Goal: Find specific page/section: Find specific page/section

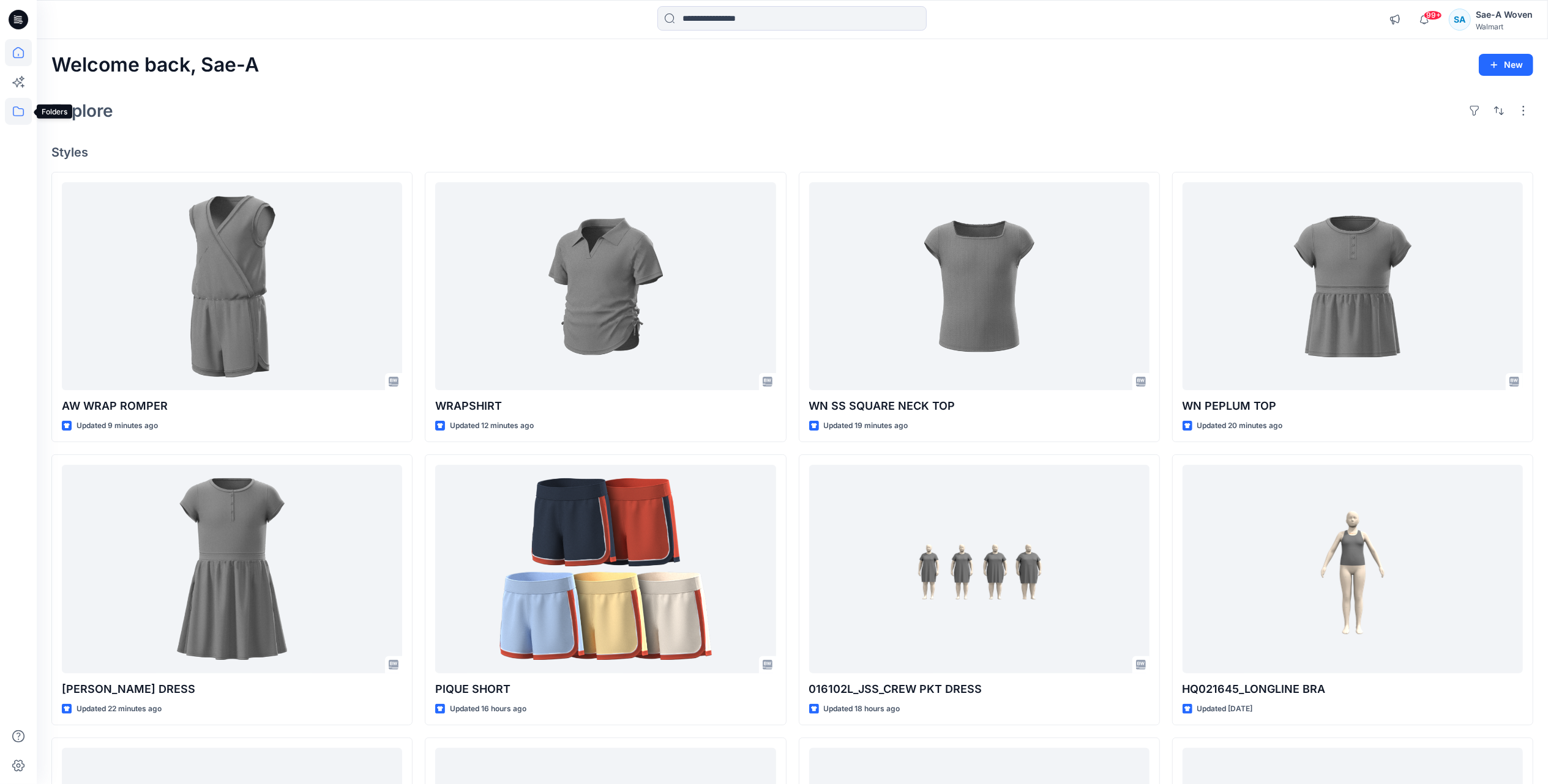
click at [11, 113] on icon at bounding box center [18, 112] width 27 height 27
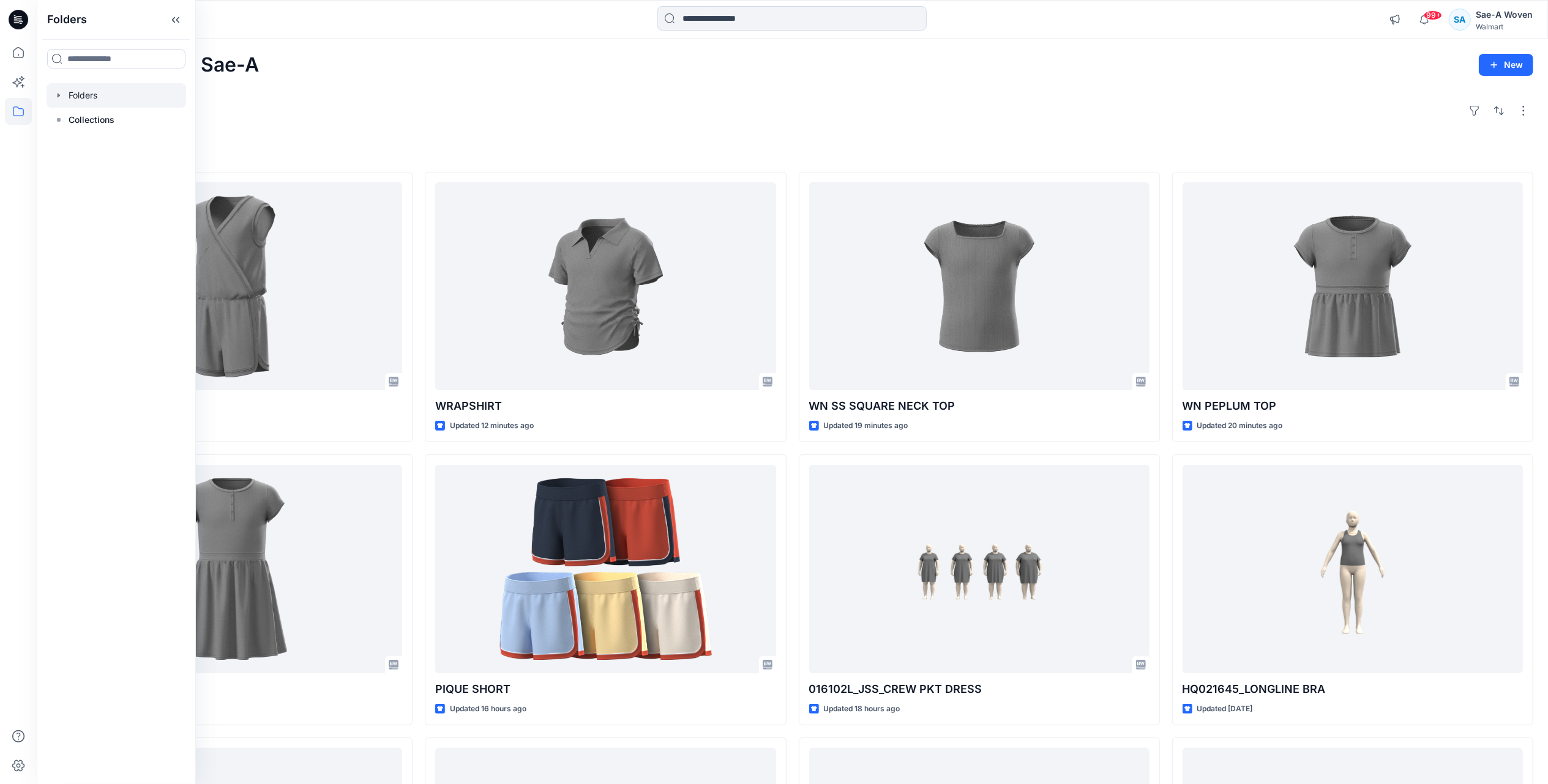
click at [89, 98] on div at bounding box center [115, 95] width 140 height 24
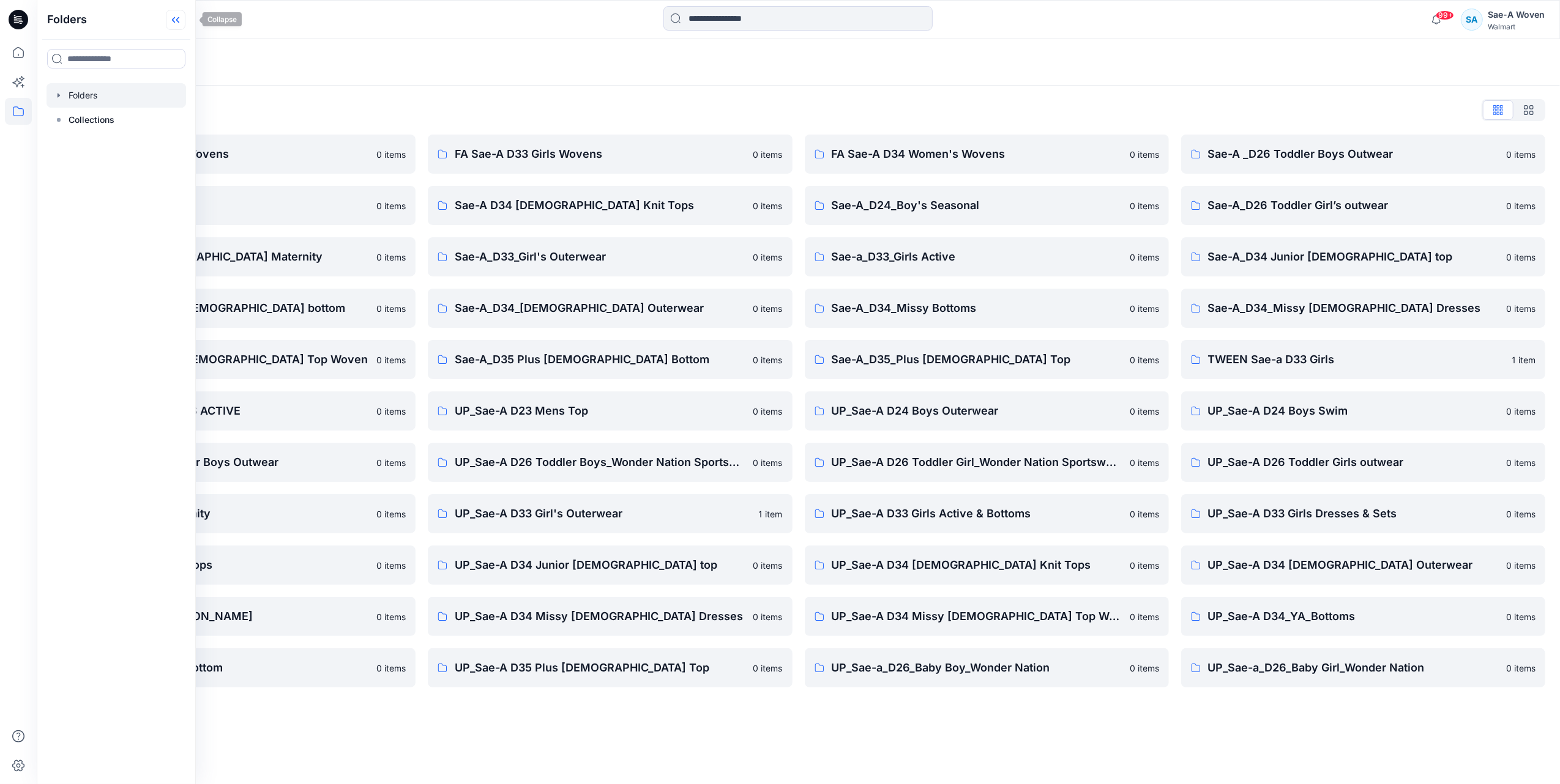
click at [181, 24] on icon at bounding box center [175, 19] width 19 height 20
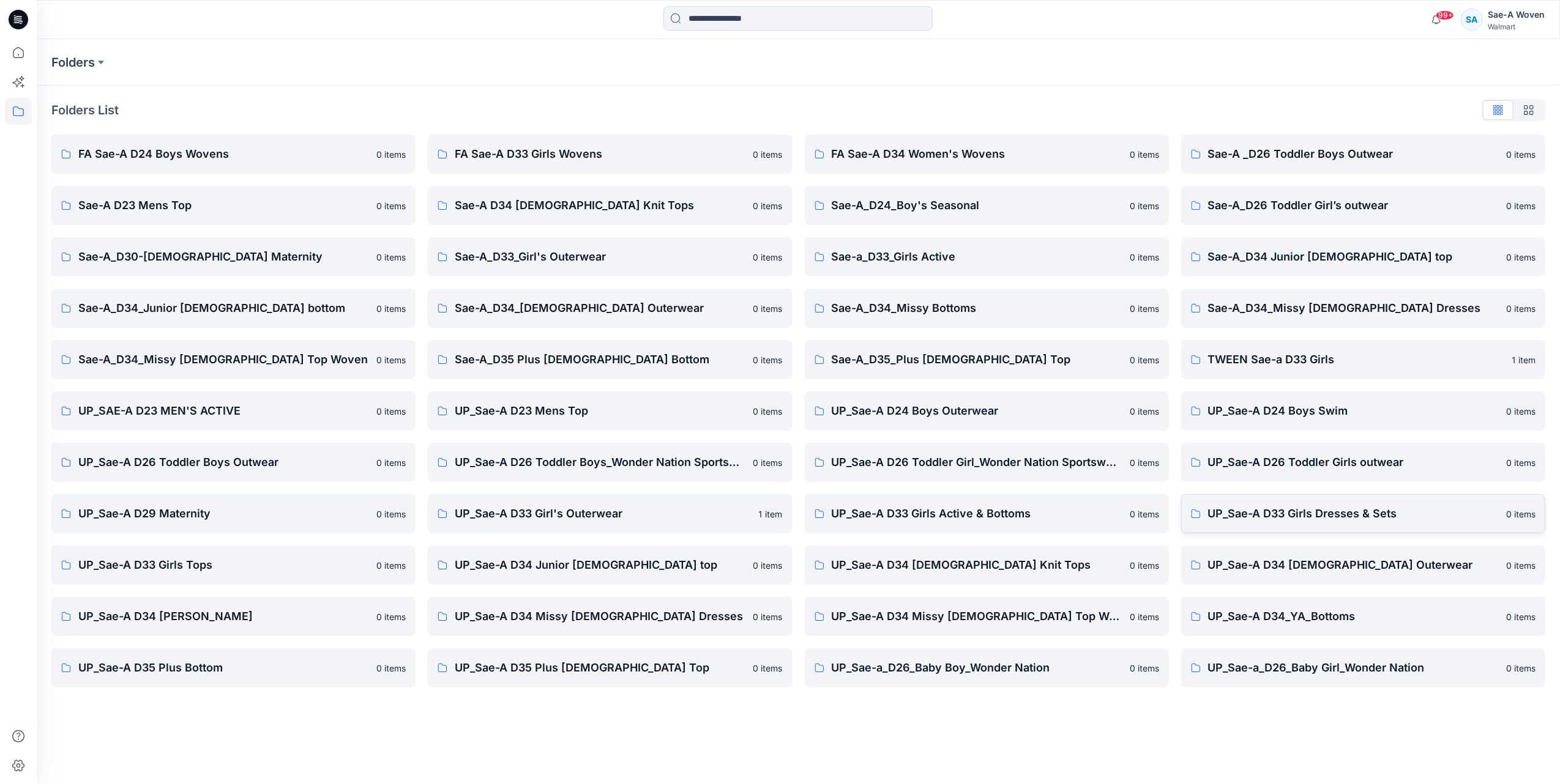
click at [1342, 503] on link "UP_Sae-A D33 Girls Dresses & Sets 0 items" at bounding box center [1364, 514] width 364 height 39
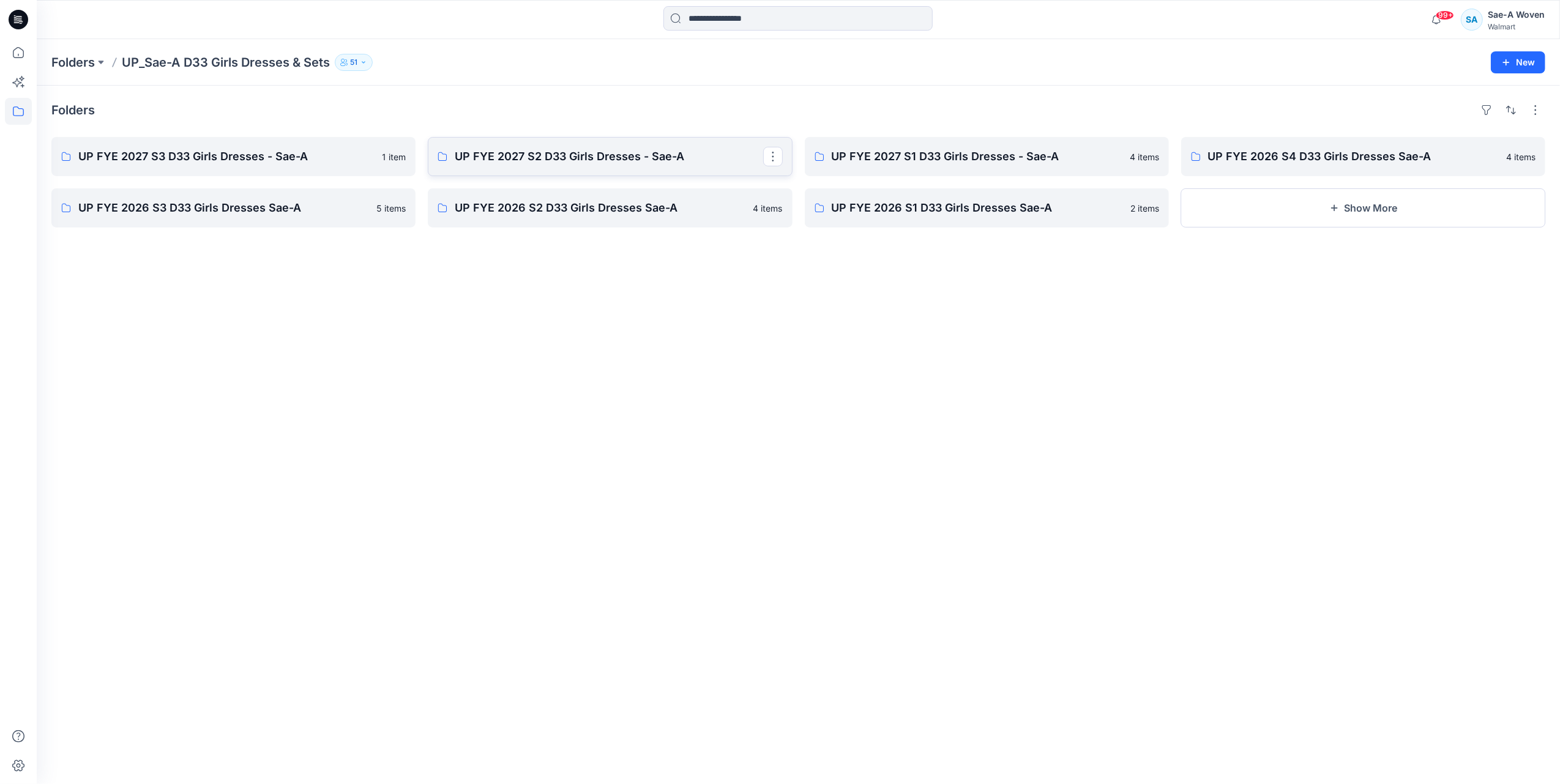
click at [581, 157] on p "UP FYE 2027 S2 D33 Girls Dresses - Sae-A" at bounding box center [609, 157] width 308 height 17
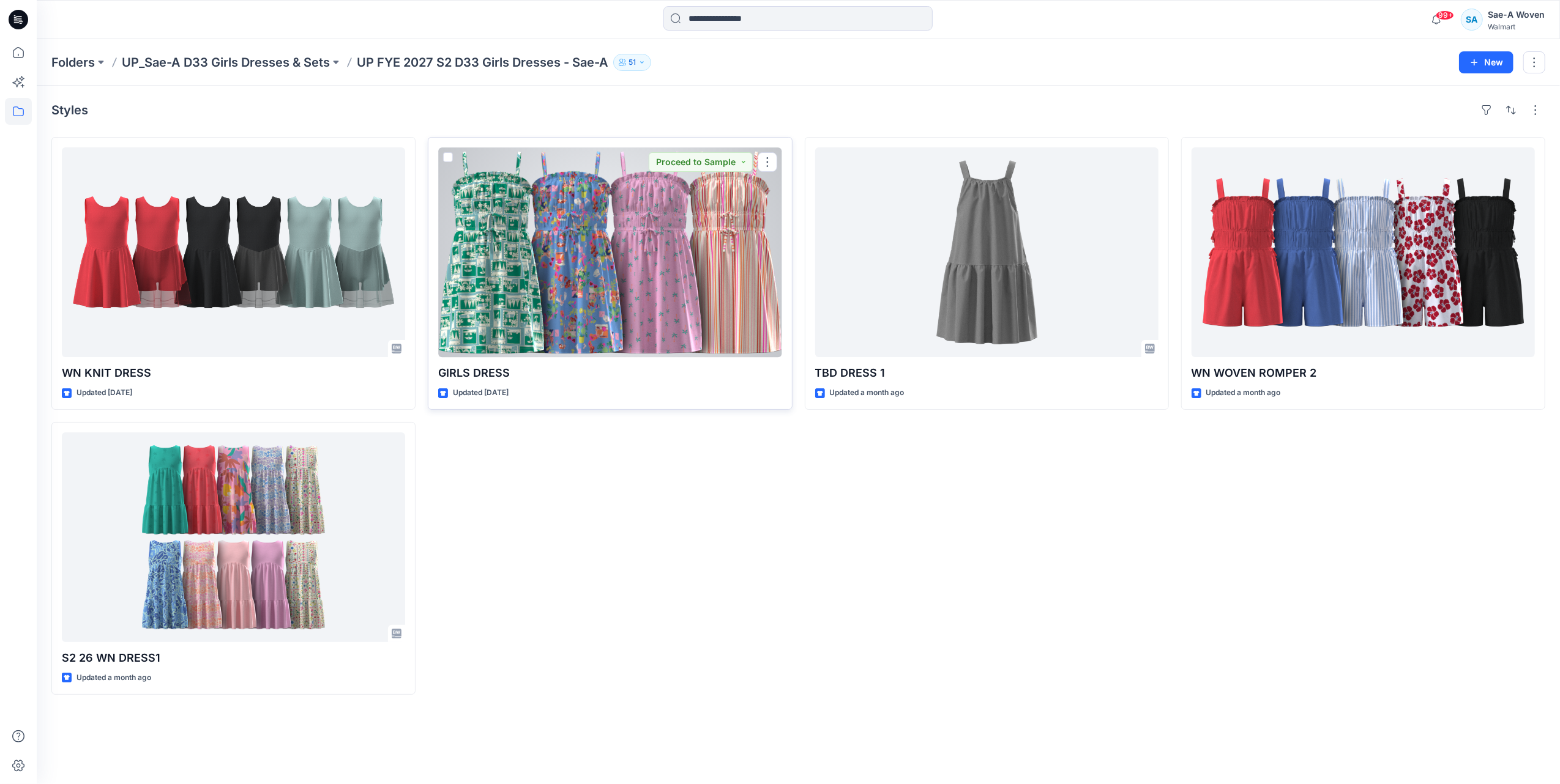
click at [579, 291] on div at bounding box center [609, 252] width 344 height 210
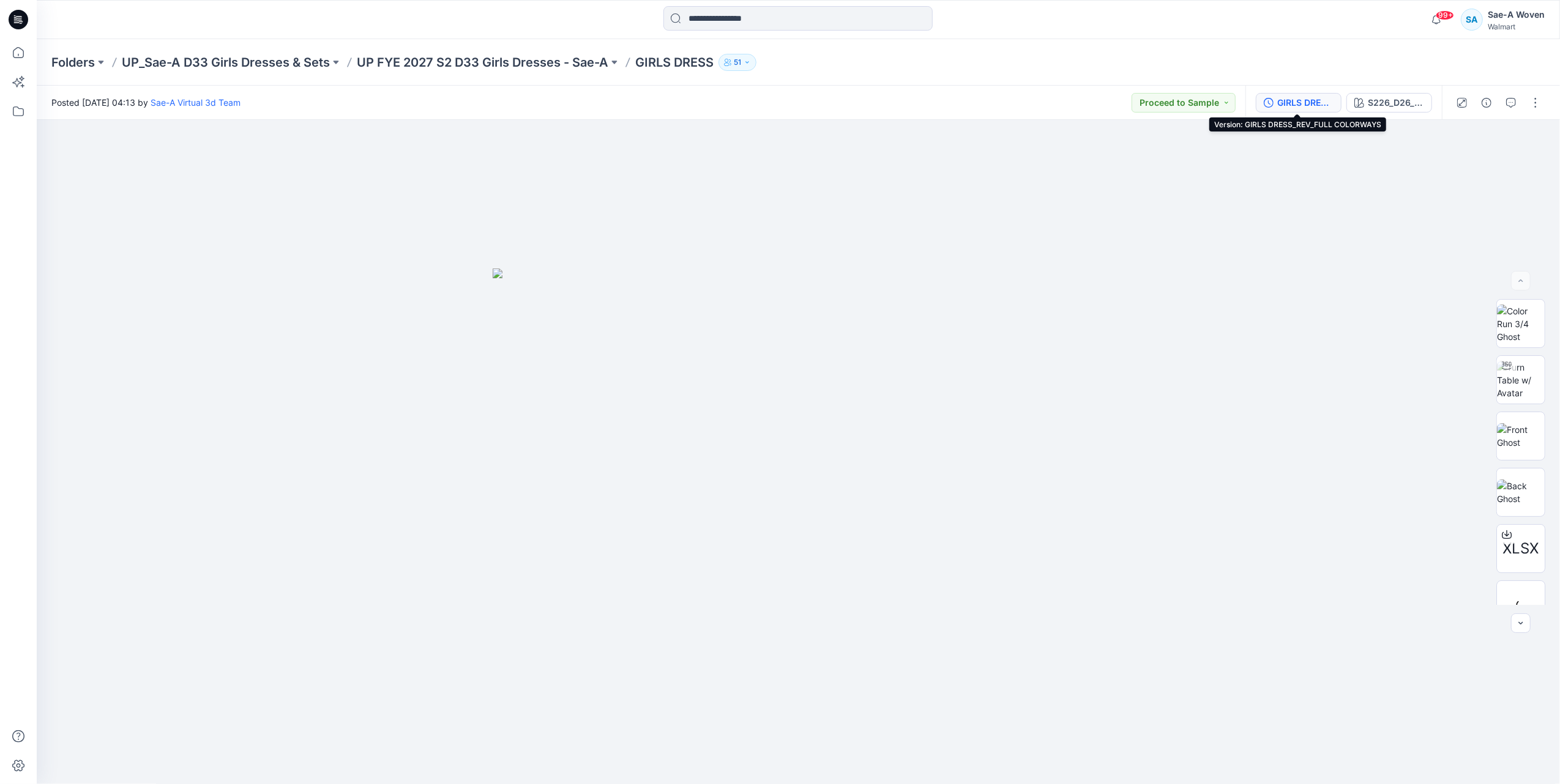
click at [1298, 96] on div "GIRLS DRESS_REV_FULL COLORWAYS" at bounding box center [1305, 103] width 57 height 13
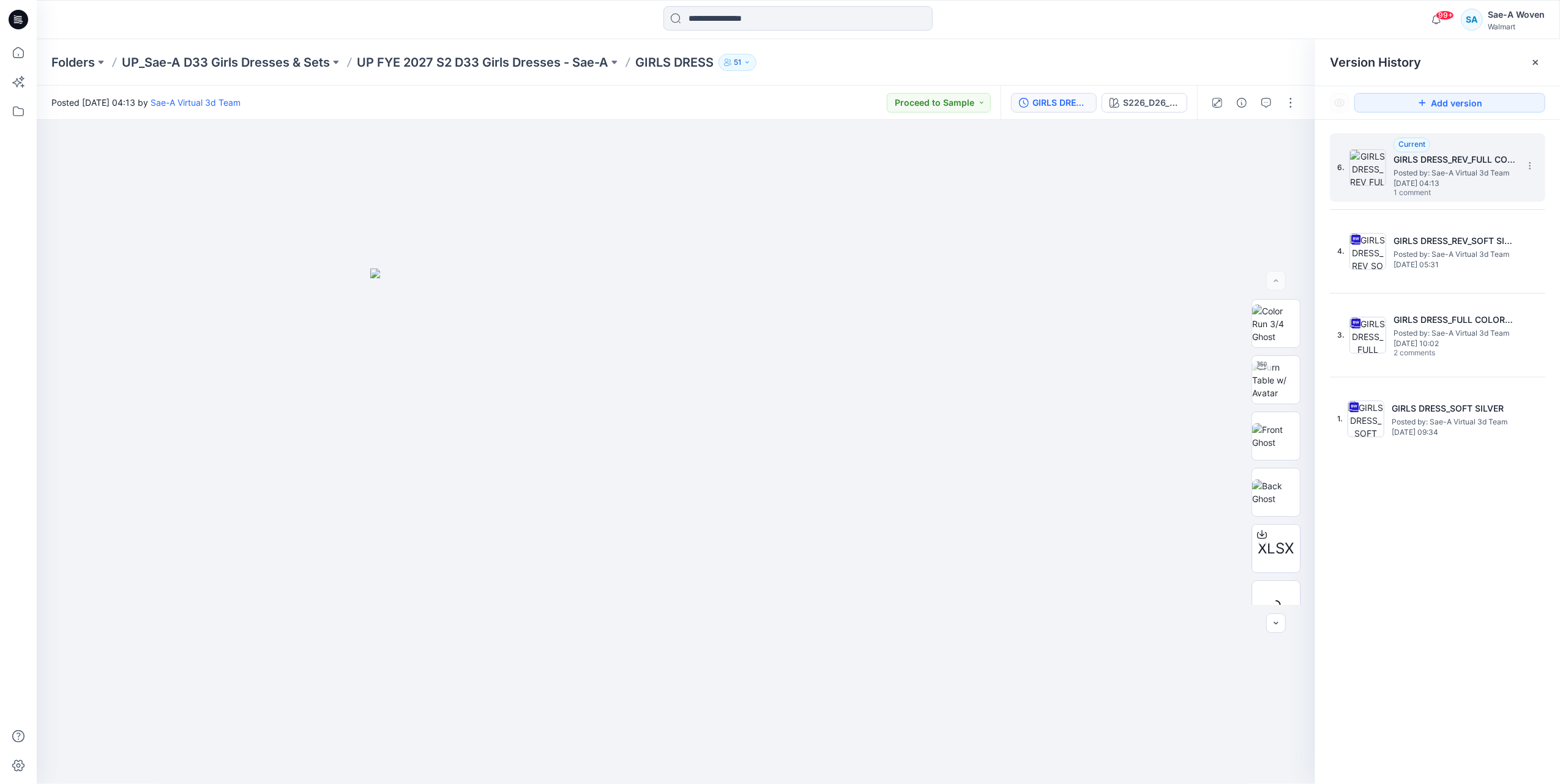
click at [1433, 170] on span "Posted by: Sae-A Virtual 3d Team" at bounding box center [1454, 173] width 122 height 13
click at [1265, 98] on icon "button" at bounding box center [1266, 103] width 10 height 10
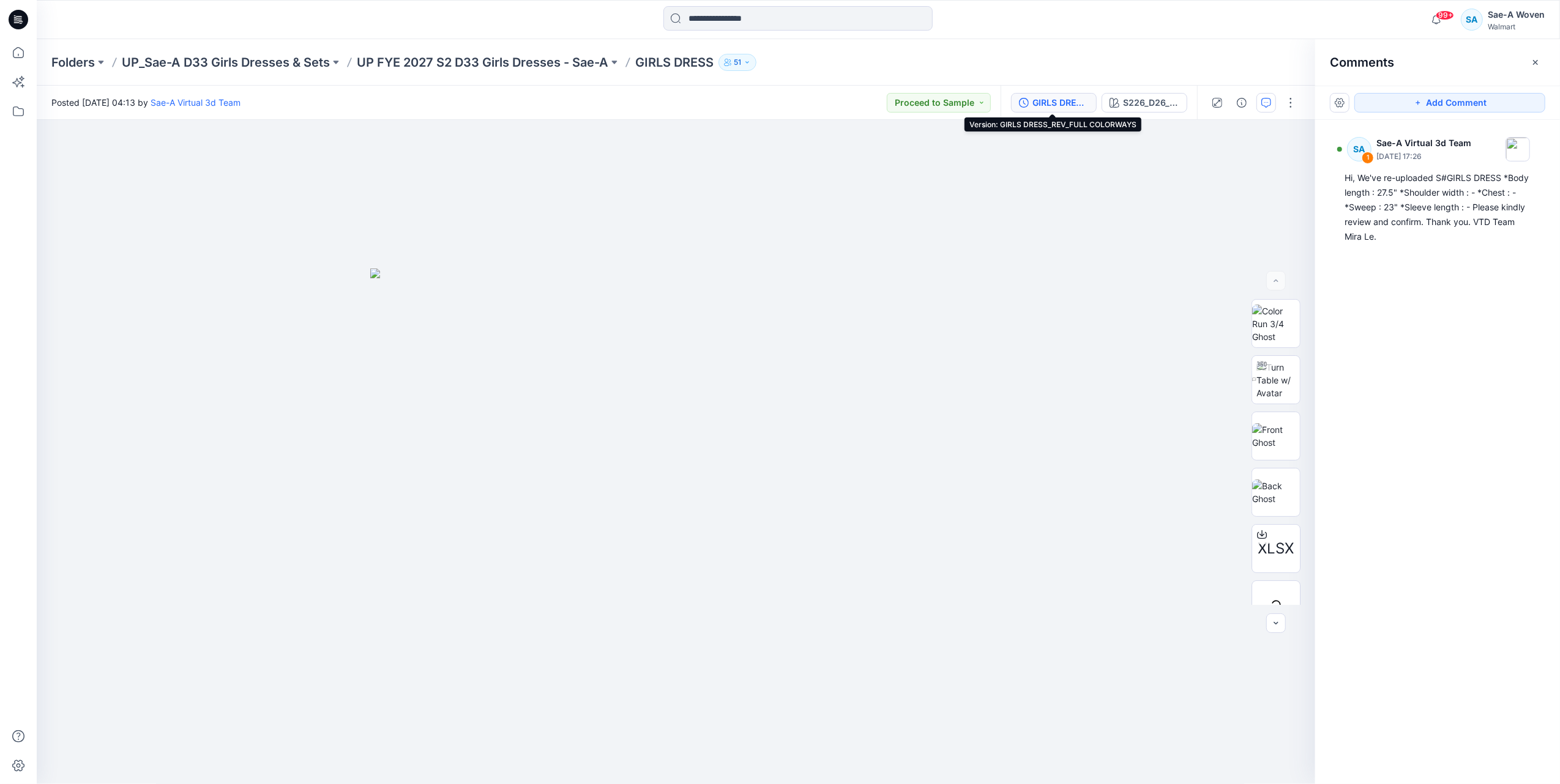
click at [1052, 93] on button "GIRLS DRESS_REV_FULL COLORWAYS" at bounding box center [1054, 103] width 86 height 19
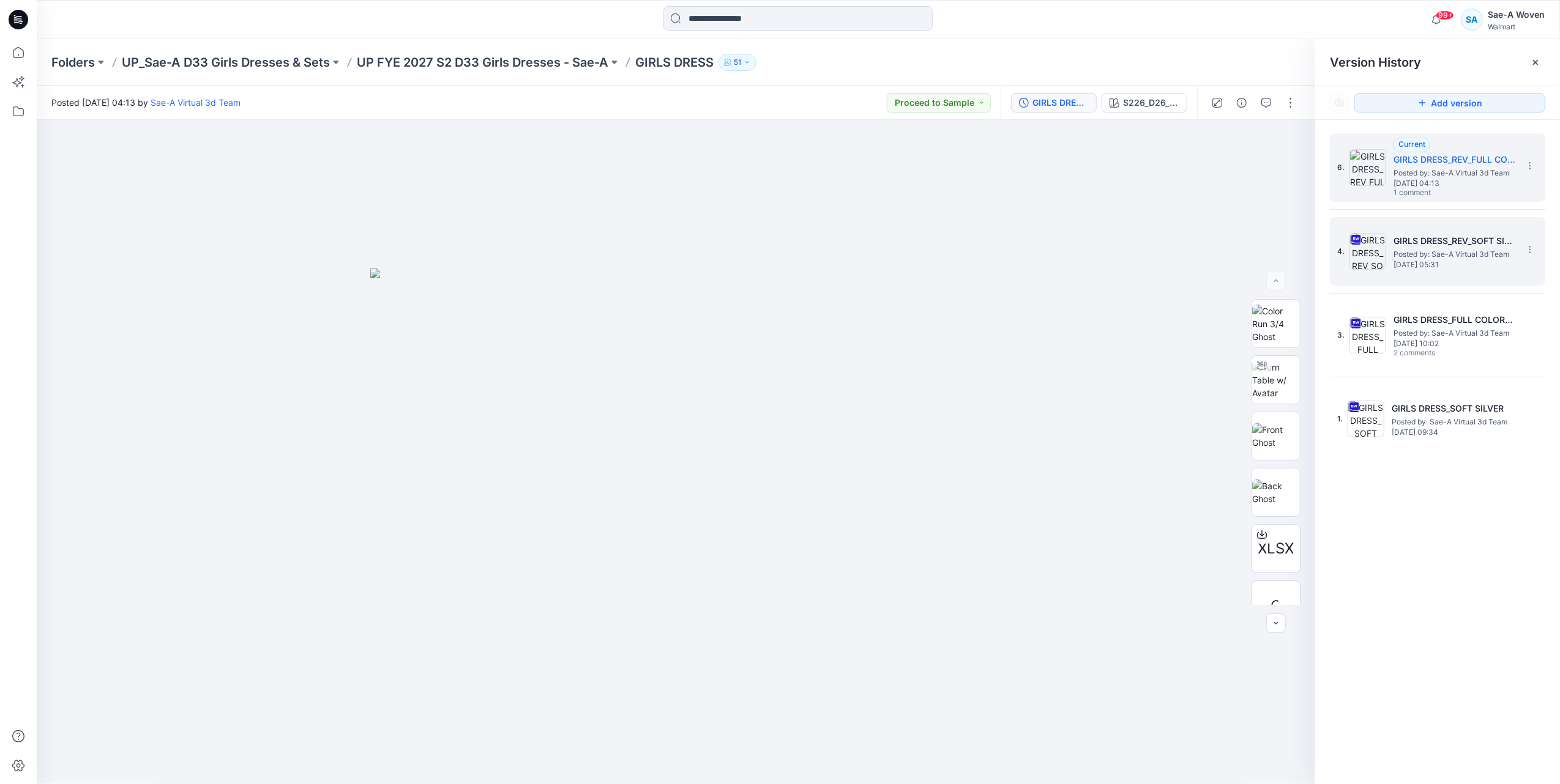
click at [1441, 252] on span "Posted by: Sae-A Virtual 3d Team" at bounding box center [1454, 254] width 122 height 13
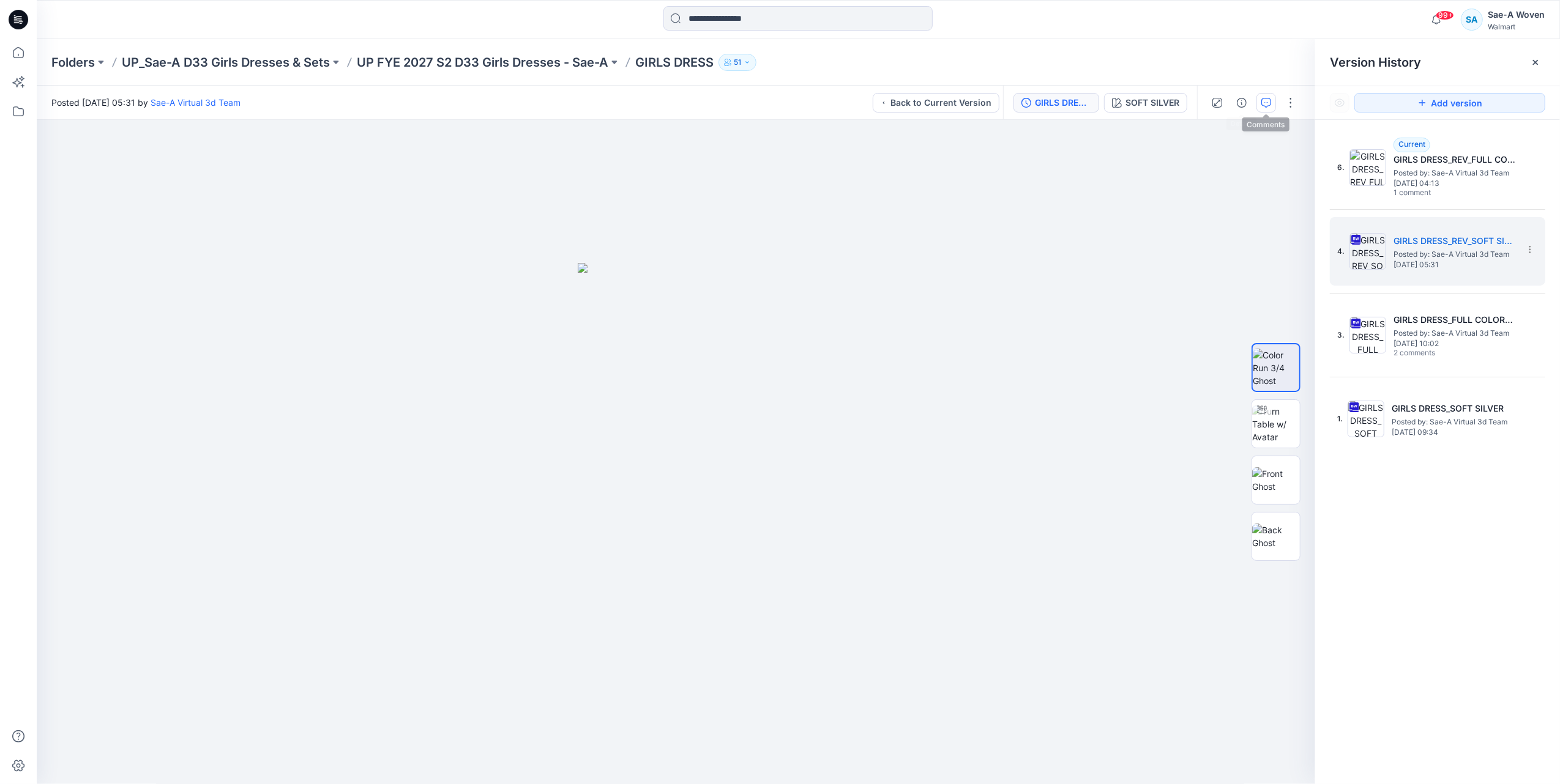
click at [1259, 104] on button "button" at bounding box center [1266, 103] width 19 height 19
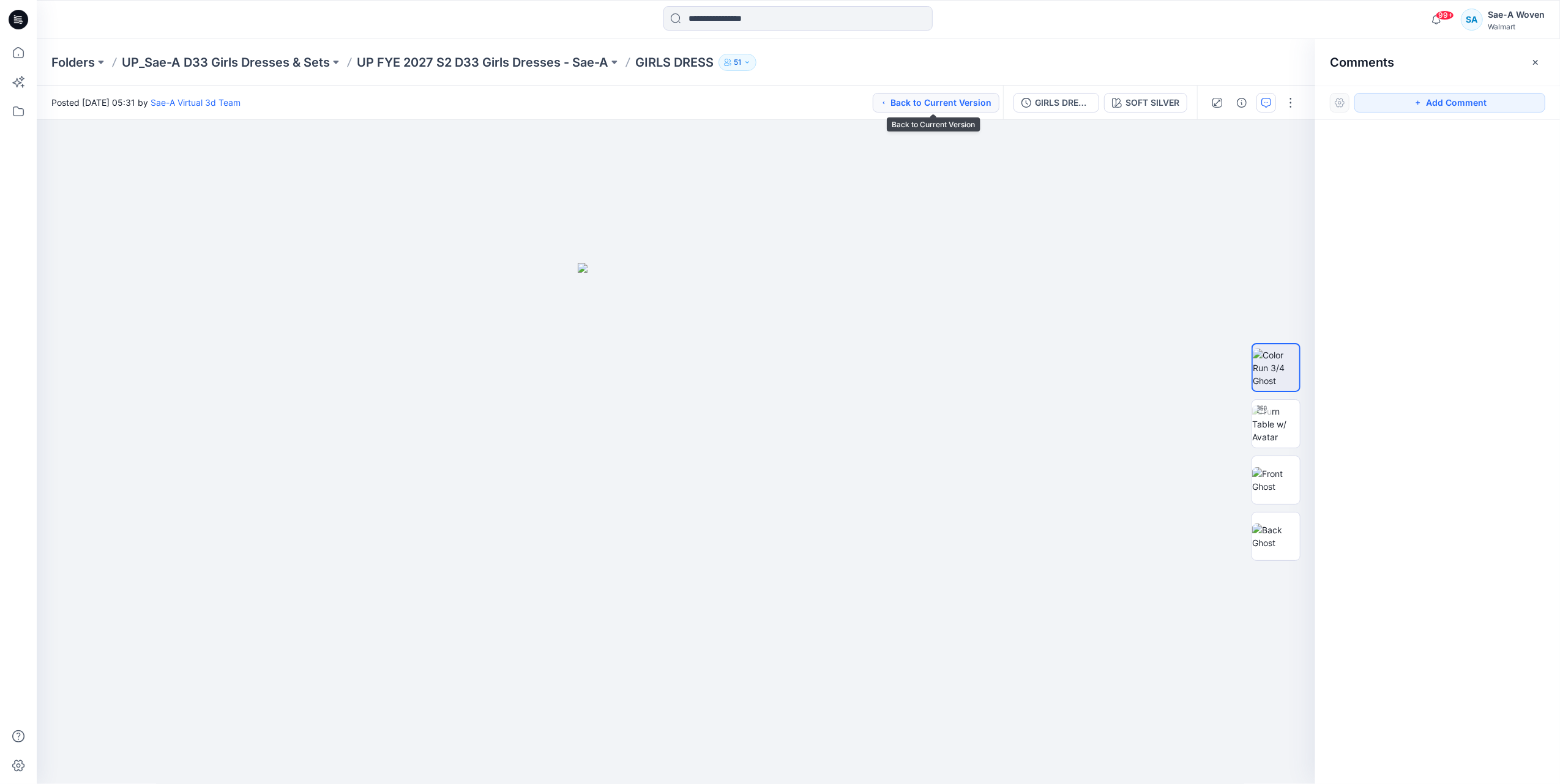
click at [960, 100] on button "Back to Current Version" at bounding box center [936, 103] width 127 height 19
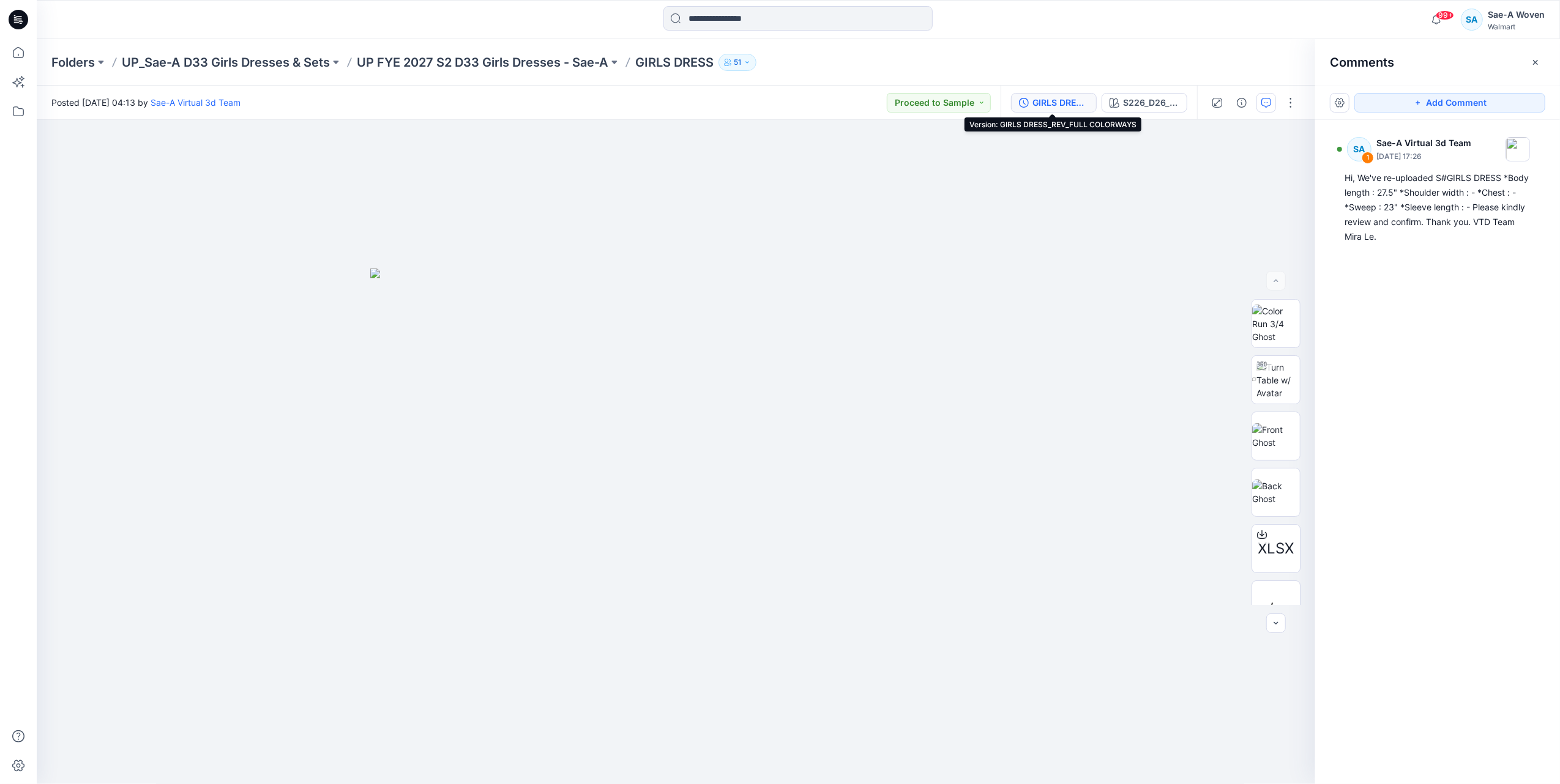
click at [1061, 103] on div "GIRLS DRESS_REV_FULL COLORWAYS" at bounding box center [1061, 103] width 57 height 13
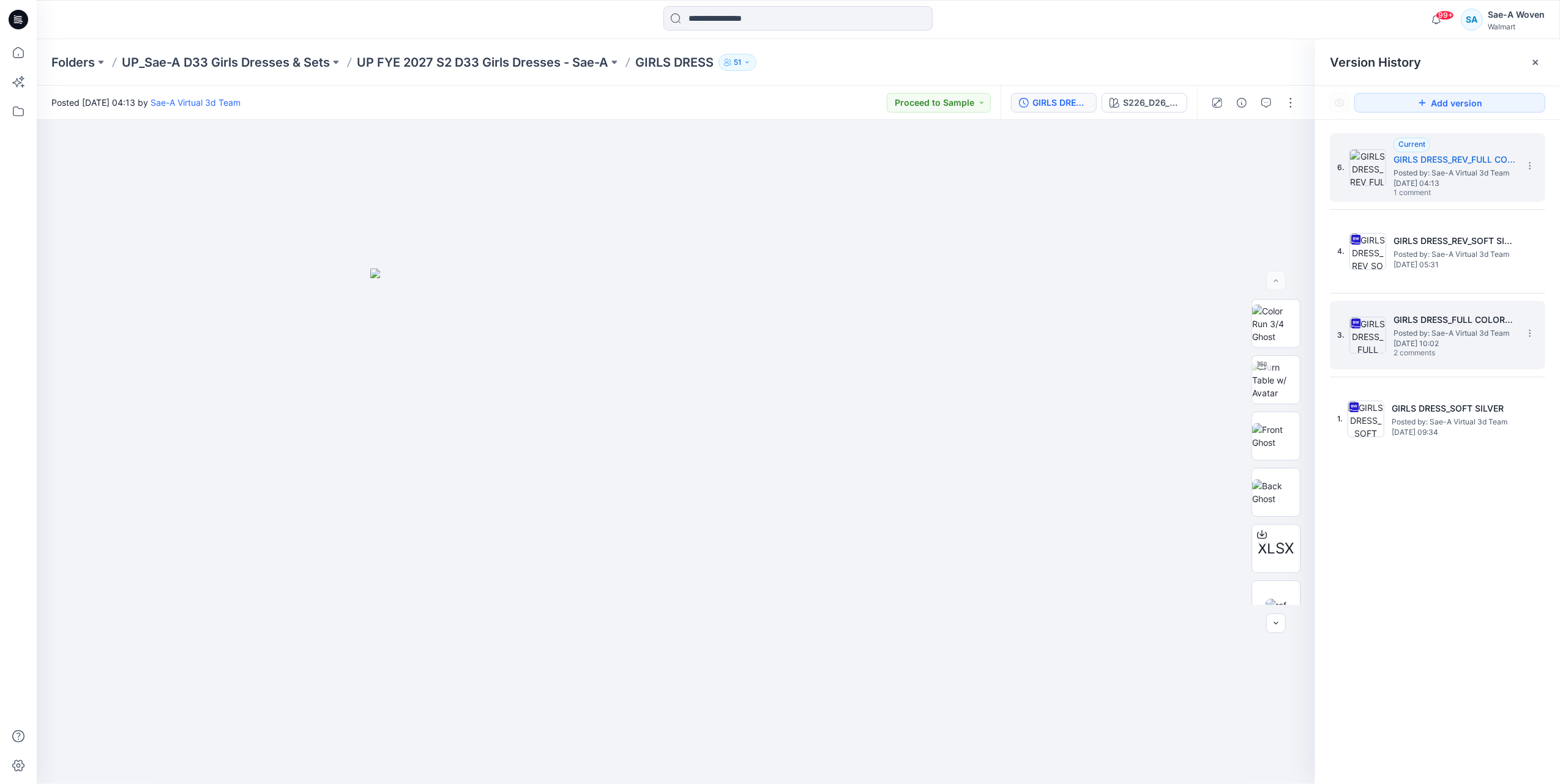
click at [1414, 311] on div "3. GIRLS DRESS_FULL COLORWAYS Posted by: Sae-A Virtual 3d Team [DATE] 10:02 2 c…" at bounding box center [1429, 335] width 184 height 59
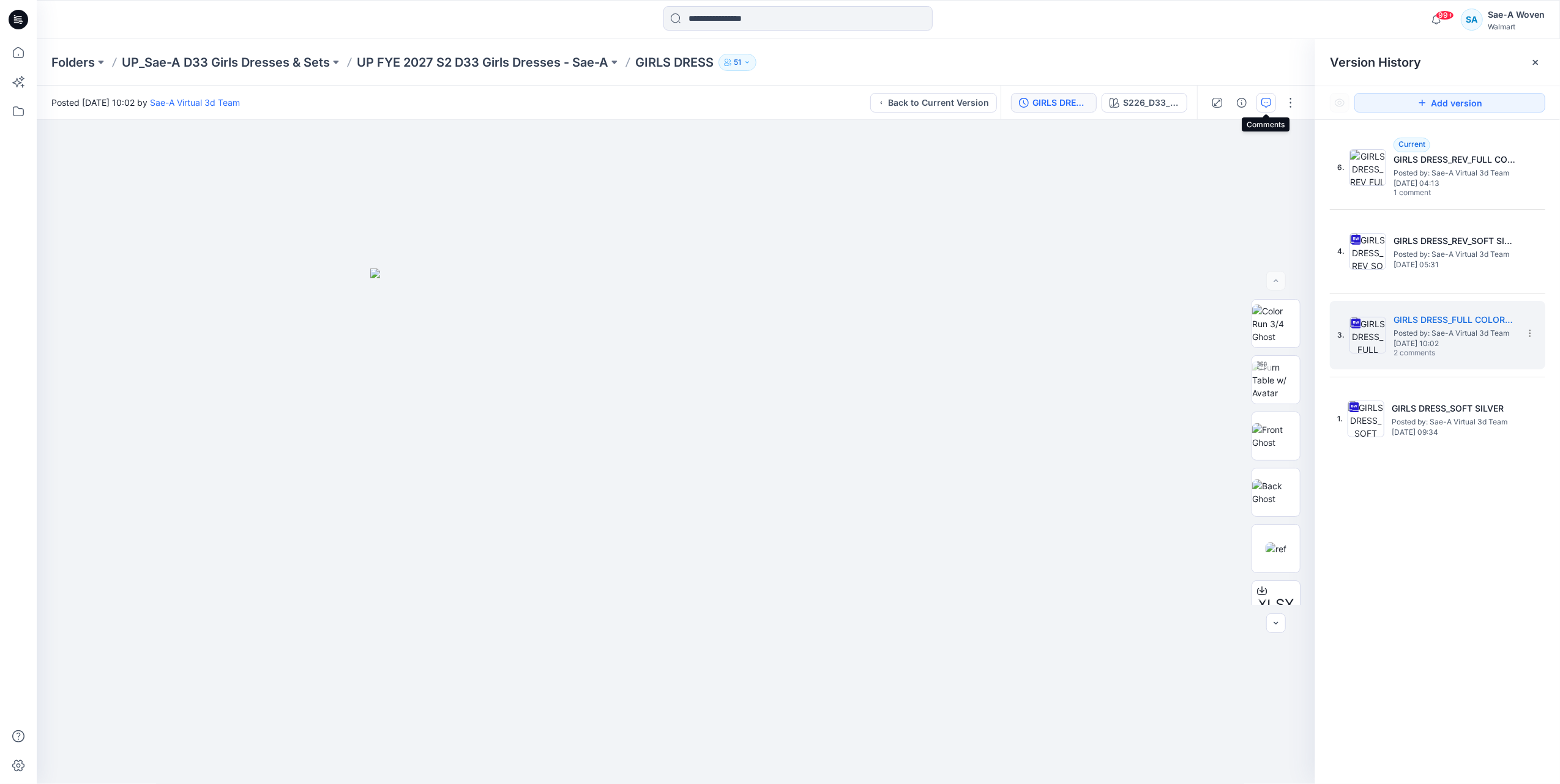
click at [1264, 102] on icon "button" at bounding box center [1266, 103] width 10 height 10
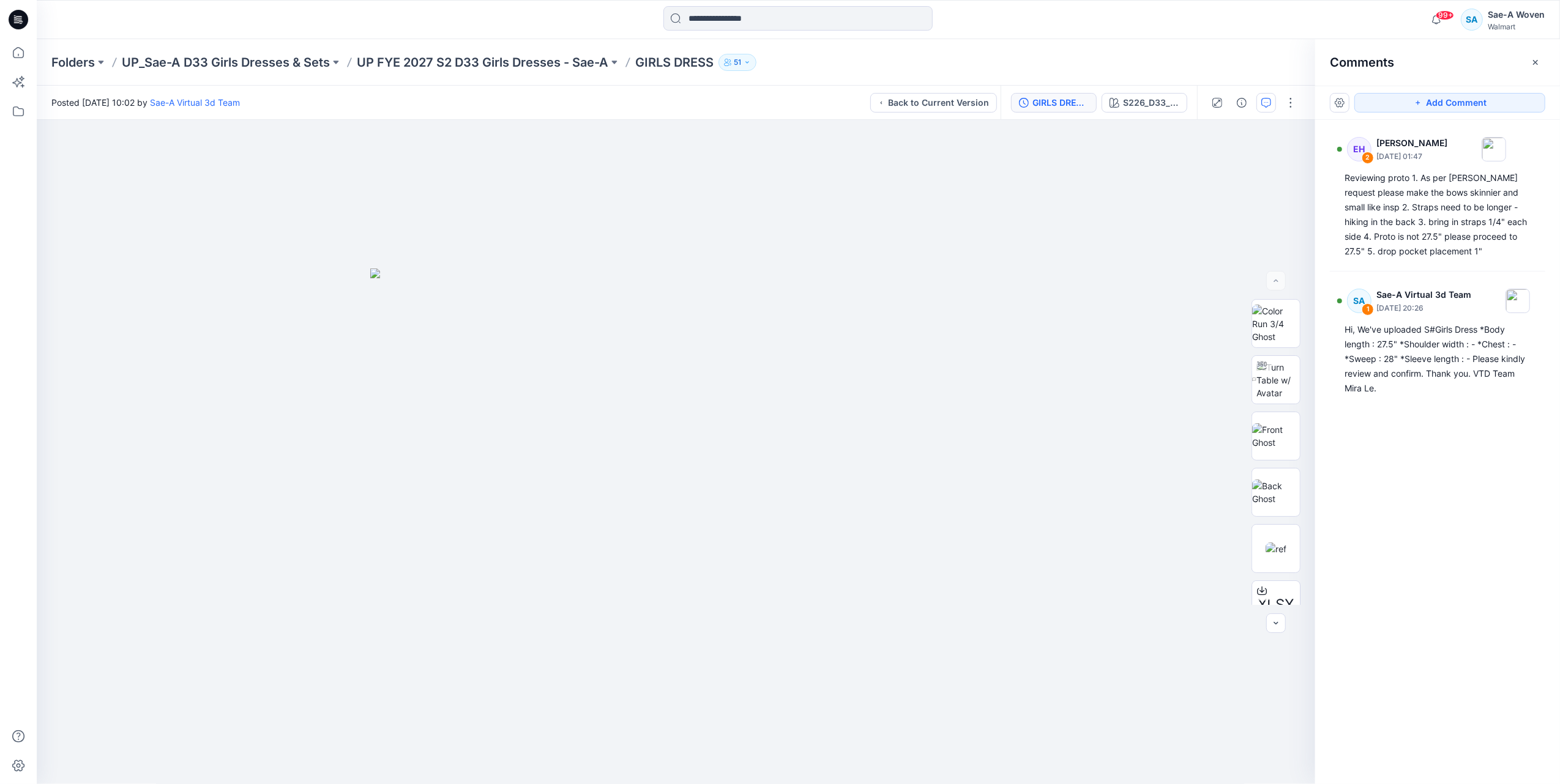
click at [1061, 99] on div "GIRLS DRESS_FULL COLORWAYS" at bounding box center [1061, 103] width 57 height 13
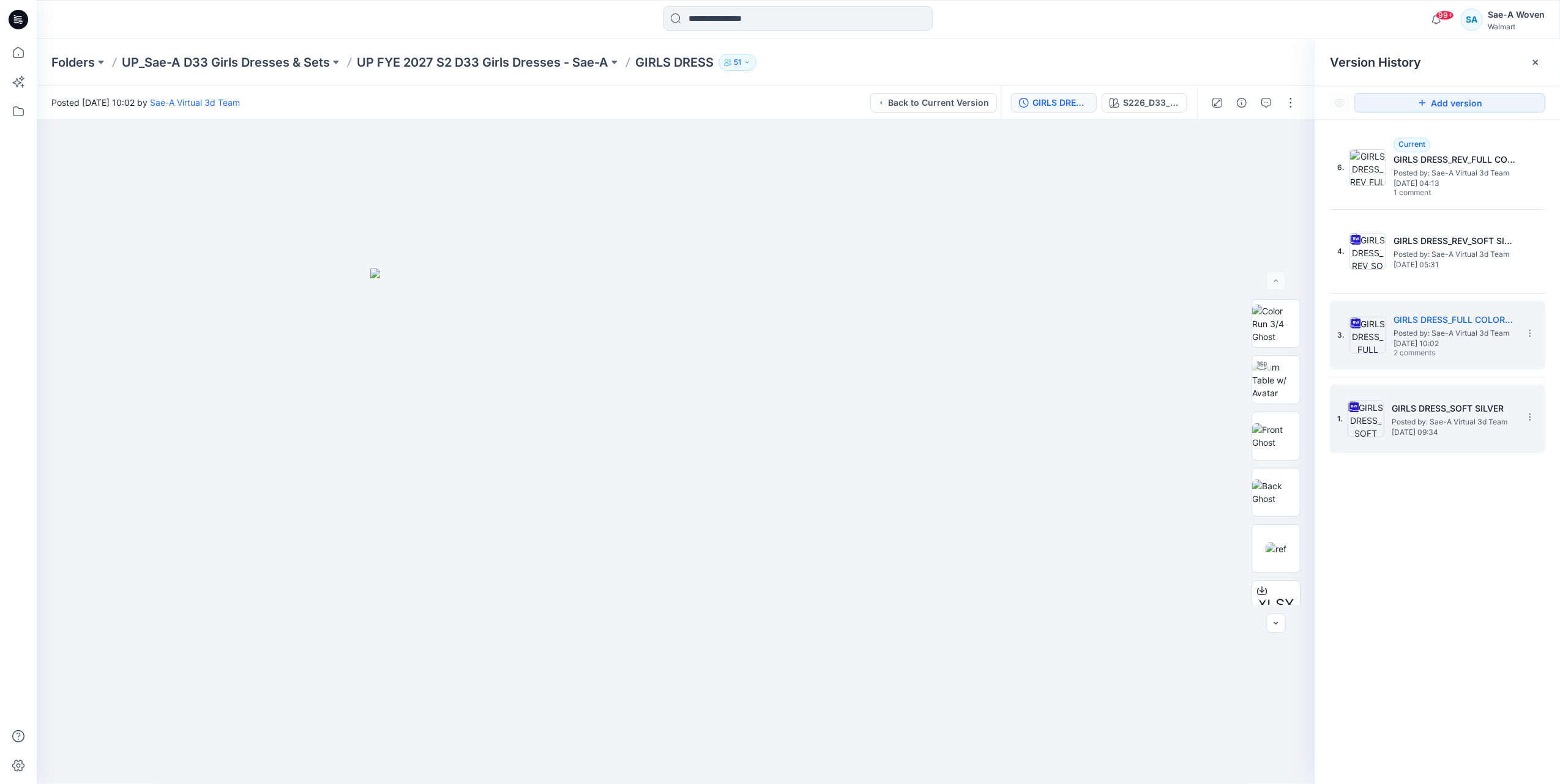
click at [1444, 426] on span "Posted by: Sae-A Virtual 3d Team" at bounding box center [1452, 422] width 122 height 13
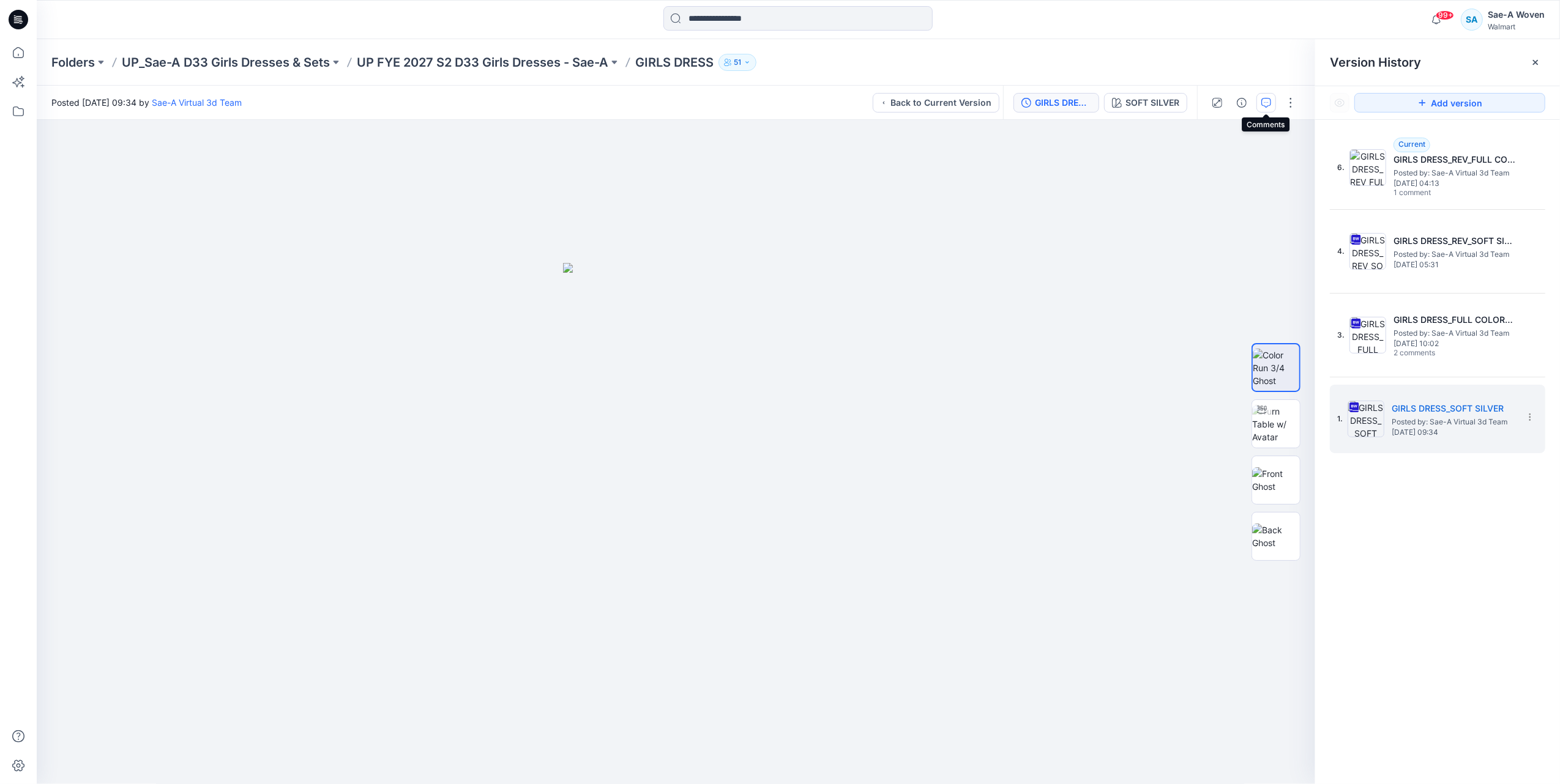
click at [1262, 101] on icon "button" at bounding box center [1266, 103] width 10 height 10
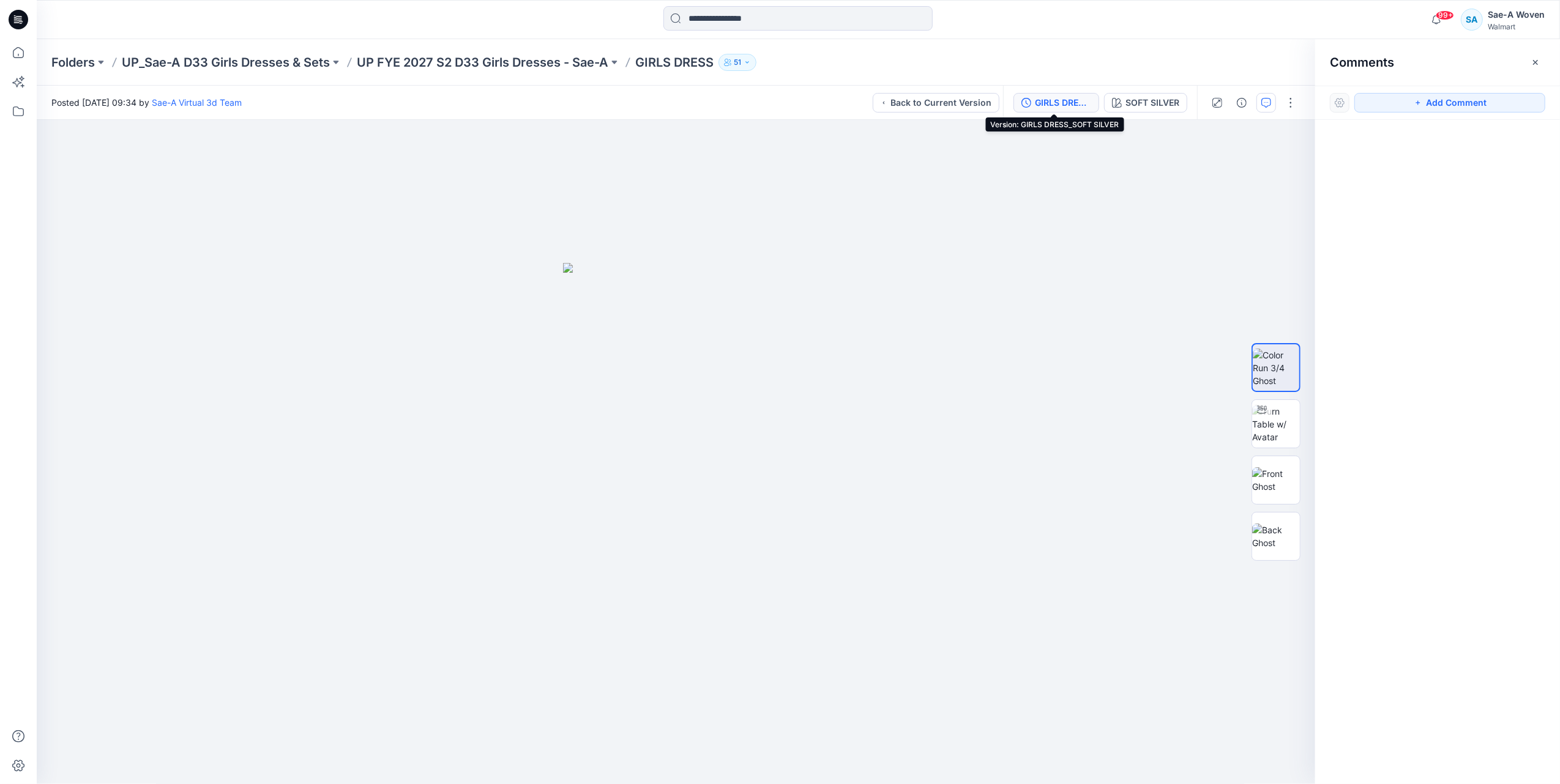
drag, startPoint x: 1034, startPoint y: 99, endPoint x: 1034, endPoint y: 90, distance: 9.0
click at [1036, 98] on div "GIRLS DRESS_SOFT SILVER" at bounding box center [1063, 103] width 57 height 13
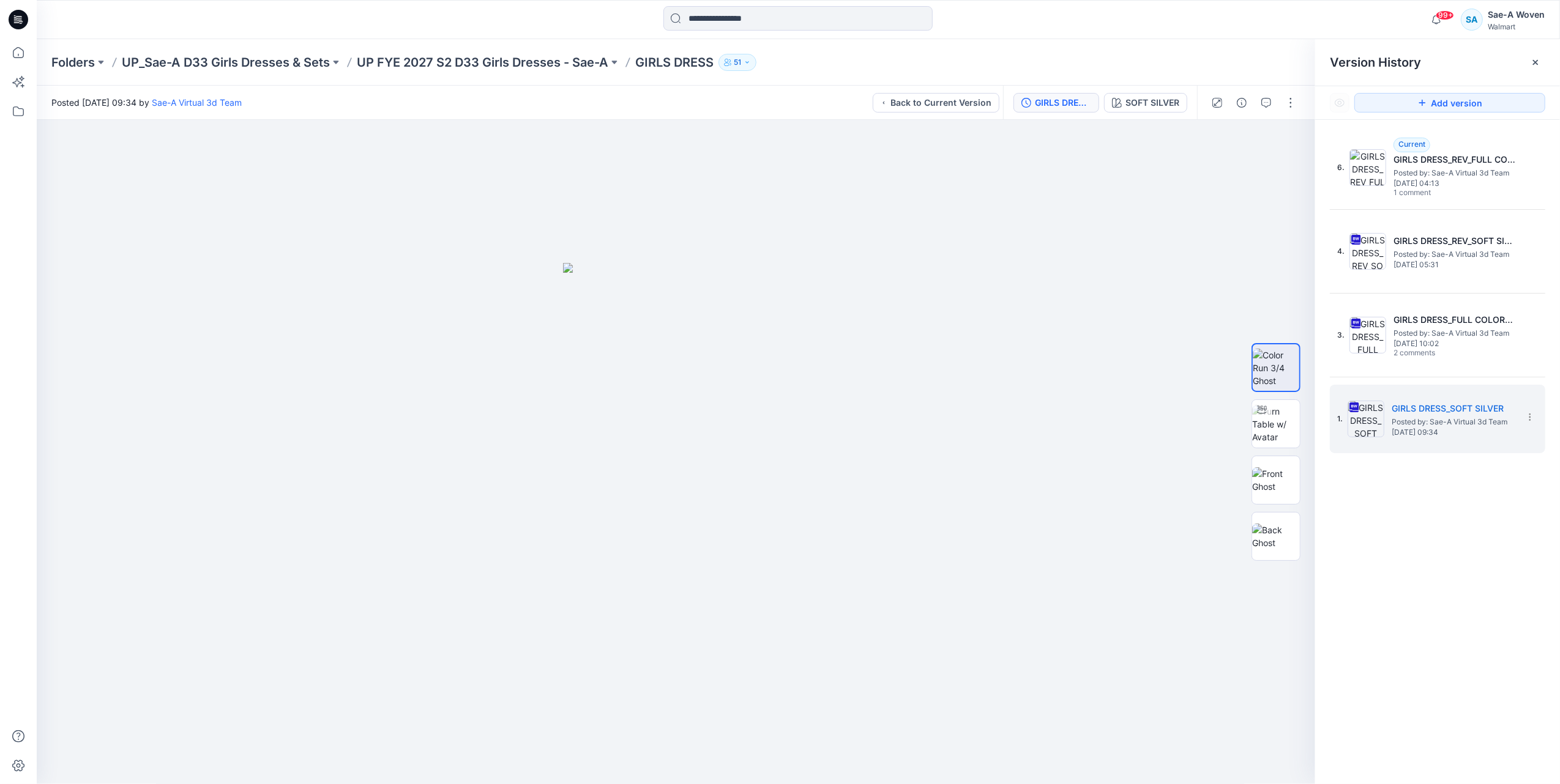
click at [1372, 375] on div "6. Current GIRLS DRESS_REV_FULL COLORWAYS Posted by: Sae-A Virtual 3d Team [DAT…" at bounding box center [1438, 293] width 216 height 320
drag, startPoint x: 1373, startPoint y: 348, endPoint x: 1387, endPoint y: 349, distance: 14.0
click at [1373, 347] on img at bounding box center [1368, 335] width 37 height 37
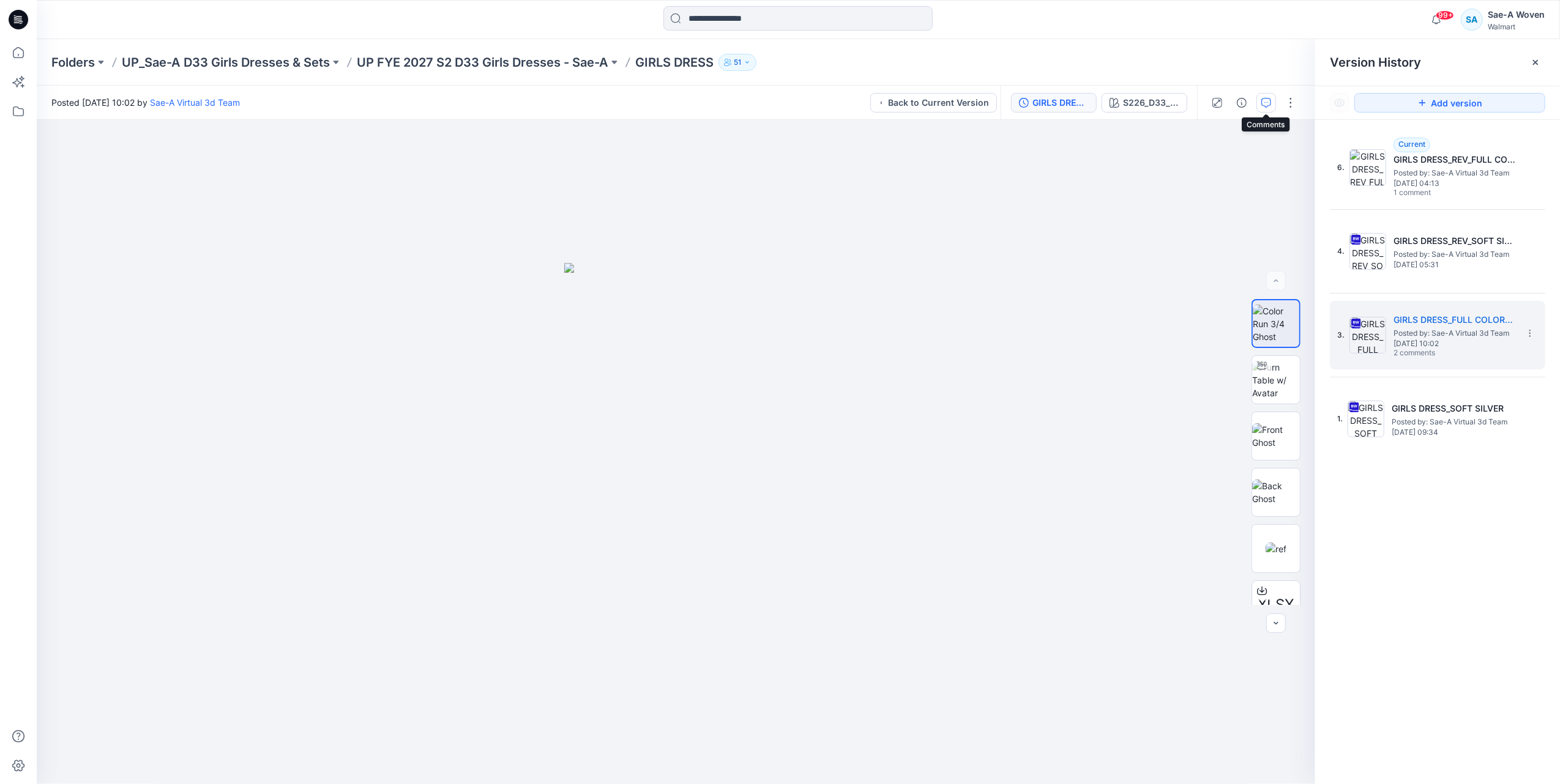
click at [1264, 98] on icon "button" at bounding box center [1266, 103] width 10 height 10
